Goal: Information Seeking & Learning: Learn about a topic

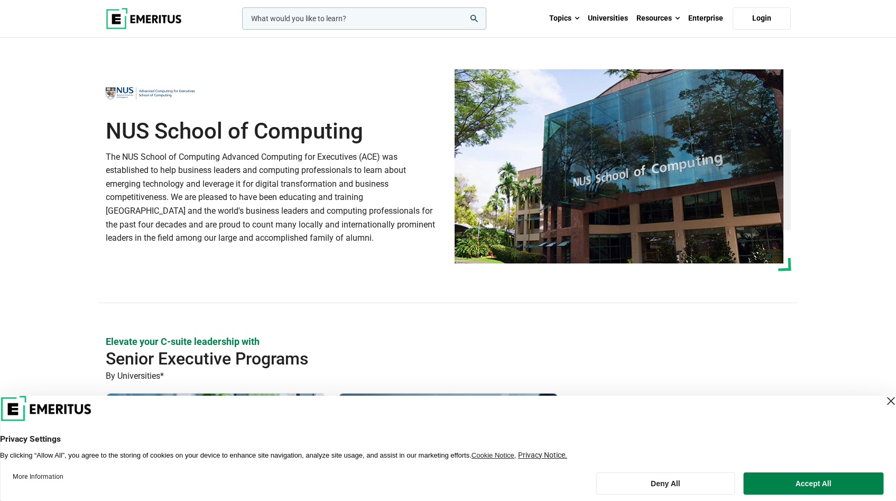
click at [886, 398] on header "Privacy Settings By clicking “Allow All”, you agree to the storing of cookies o…" at bounding box center [448, 427] width 896 height 64
click at [883, 400] on div "Close Layer" at bounding box center [890, 400] width 15 height 15
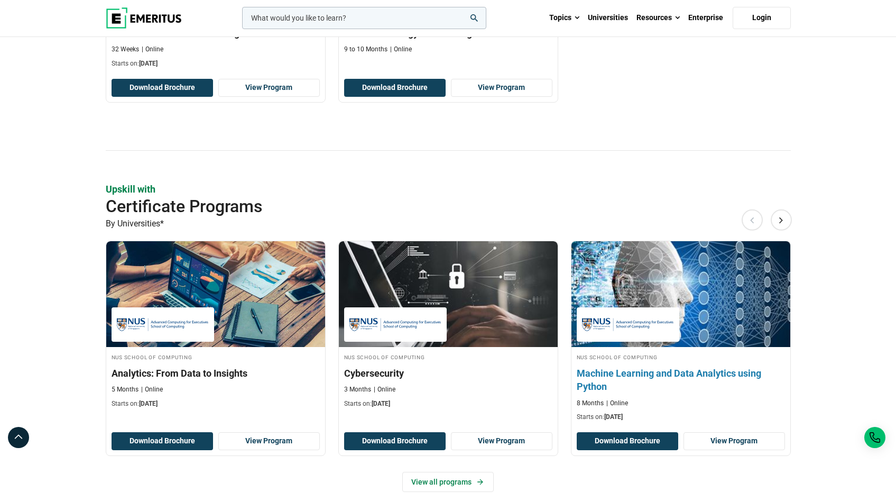
scroll to position [557, 0]
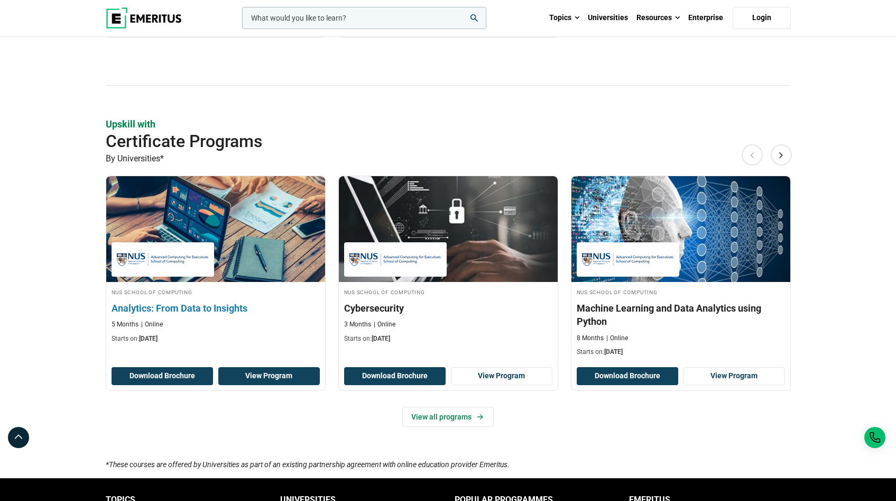
click at [266, 379] on link "View Program" at bounding box center [269, 376] width 102 height 18
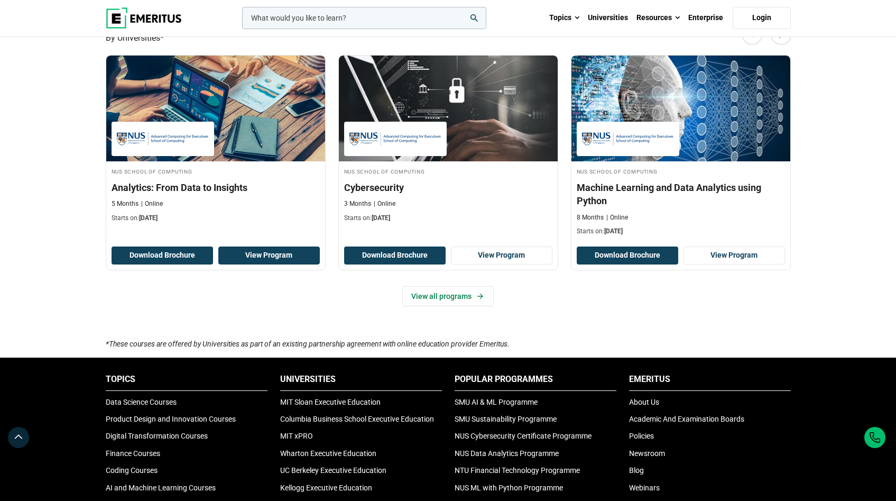
scroll to position [752, 0]
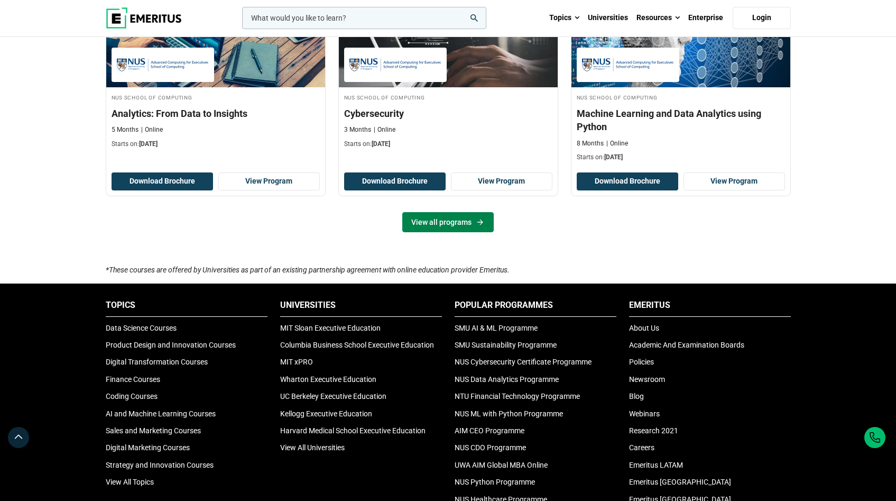
click at [458, 217] on link "View all programs" at bounding box center [447, 222] width 91 height 20
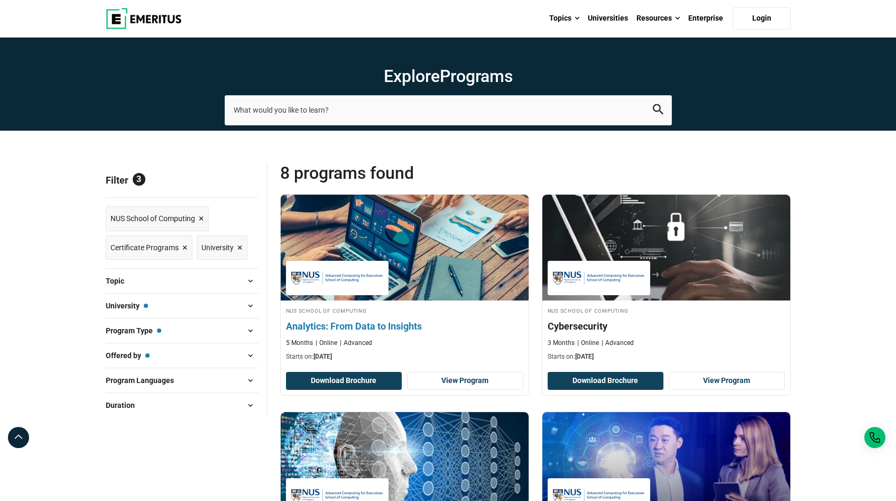
click at [388, 322] on h4 "Analytics: From Data to Insights" at bounding box center [404, 325] width 237 height 13
